Goal: Check status

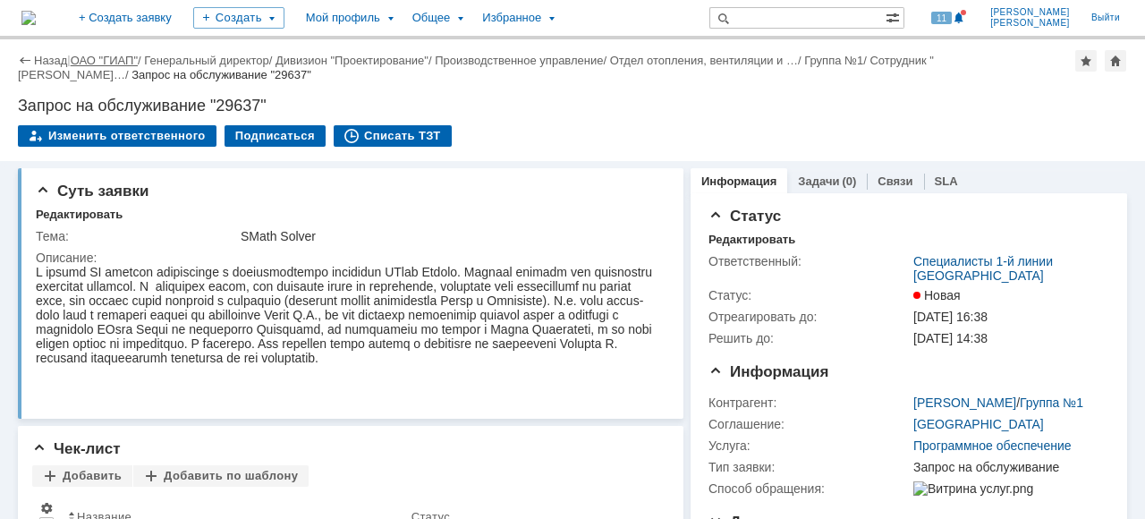
click at [100, 63] on link "ОАО "ГИАП"" at bounding box center [104, 60] width 67 height 13
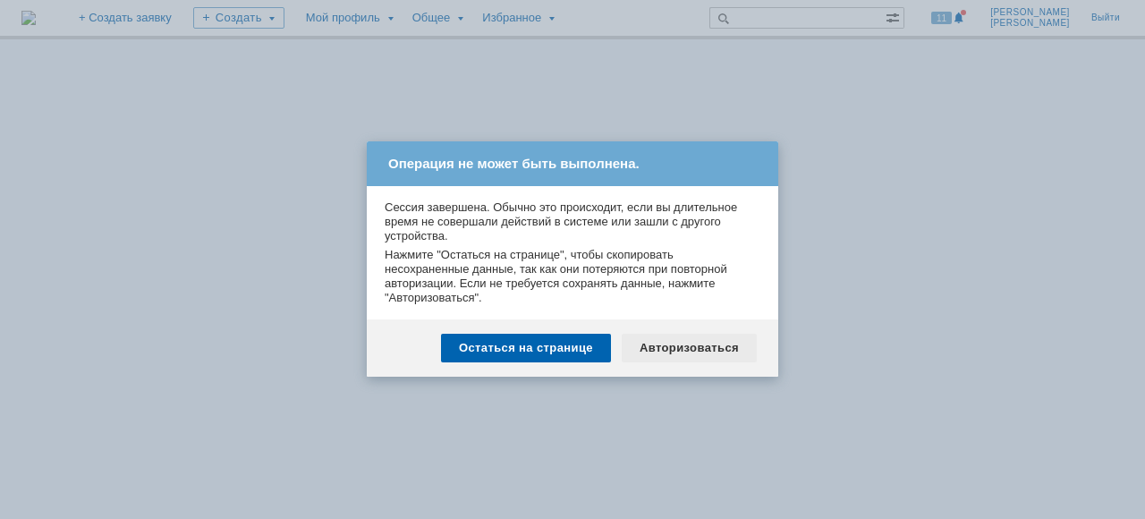
click at [697, 354] on div "Авторизоваться" at bounding box center [689, 348] width 135 height 29
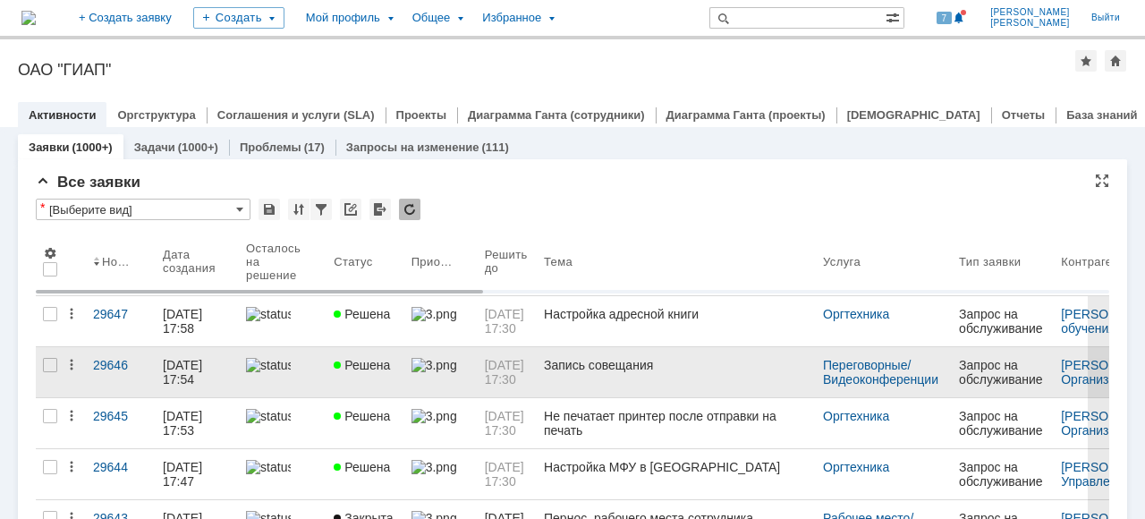
click at [328, 377] on link "Решена" at bounding box center [365, 372] width 77 height 50
